Goal: Unclear

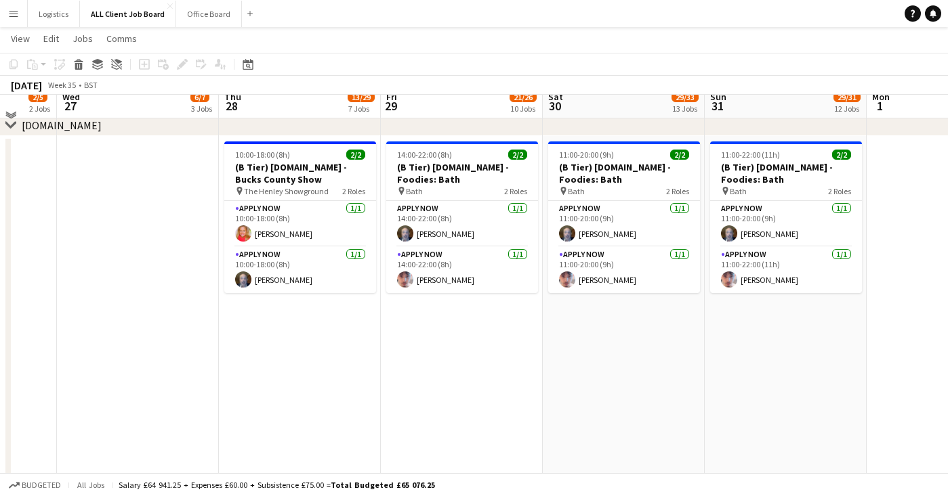
scroll to position [4062, 0]
